Goal: Navigation & Orientation: Find specific page/section

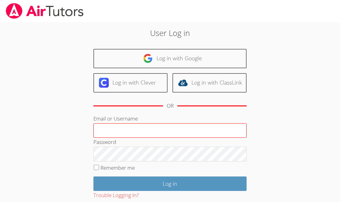
click at [151, 131] on input "Email or Username" at bounding box center [170, 130] width 153 height 15
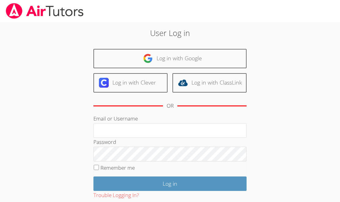
type input "[EMAIL_ADDRESS][DOMAIN_NAME]"
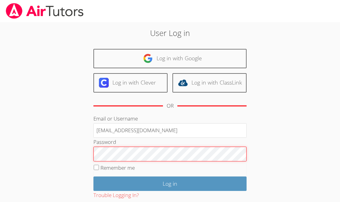
click at [94, 176] on input "Log in" at bounding box center [170, 183] width 153 height 14
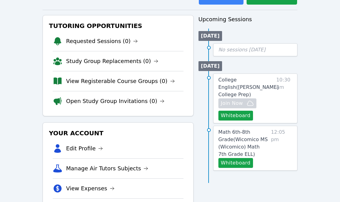
scroll to position [61, 0]
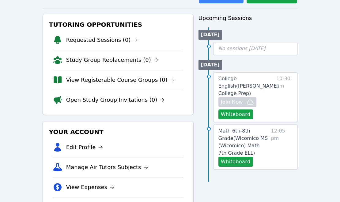
click at [249, 80] on span "College English ( Eblin Lopez College Prep )" at bounding box center [249, 85] width 60 height 21
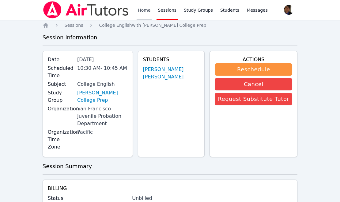
click at [138, 12] on link "Home" at bounding box center [144, 10] width 15 height 20
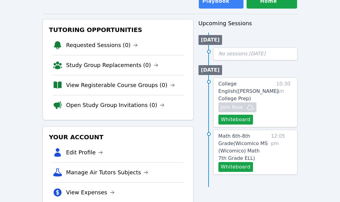
scroll to position [93, 0]
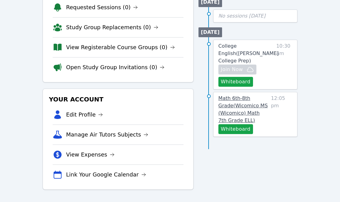
click at [251, 98] on link "Math 6th-8th Grade ( Wicomico MS (Wicomico) Math 7th Grade ELL )" at bounding box center [244, 108] width 50 height 29
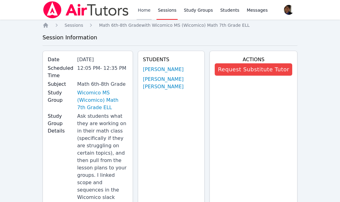
click at [144, 14] on link "Home" at bounding box center [144, 10] width 15 height 20
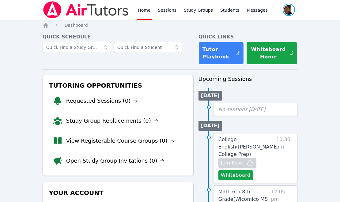
click at [290, 12] on span "button" at bounding box center [289, 9] width 13 height 13
click at [266, 35] on button "Logout" at bounding box center [264, 34] width 59 height 11
